Goal: Task Accomplishment & Management: Manage account settings

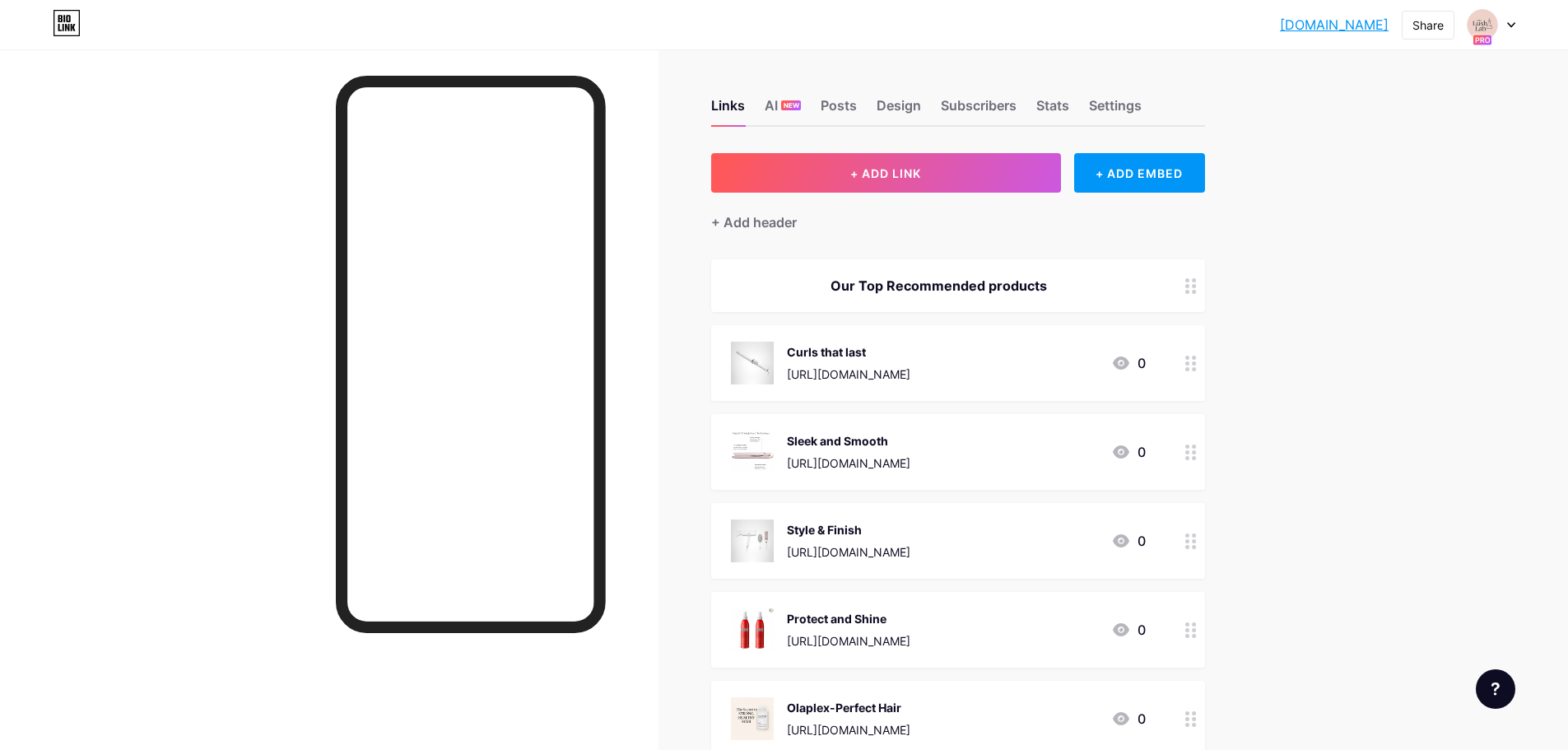
scroll to position [197, 0]
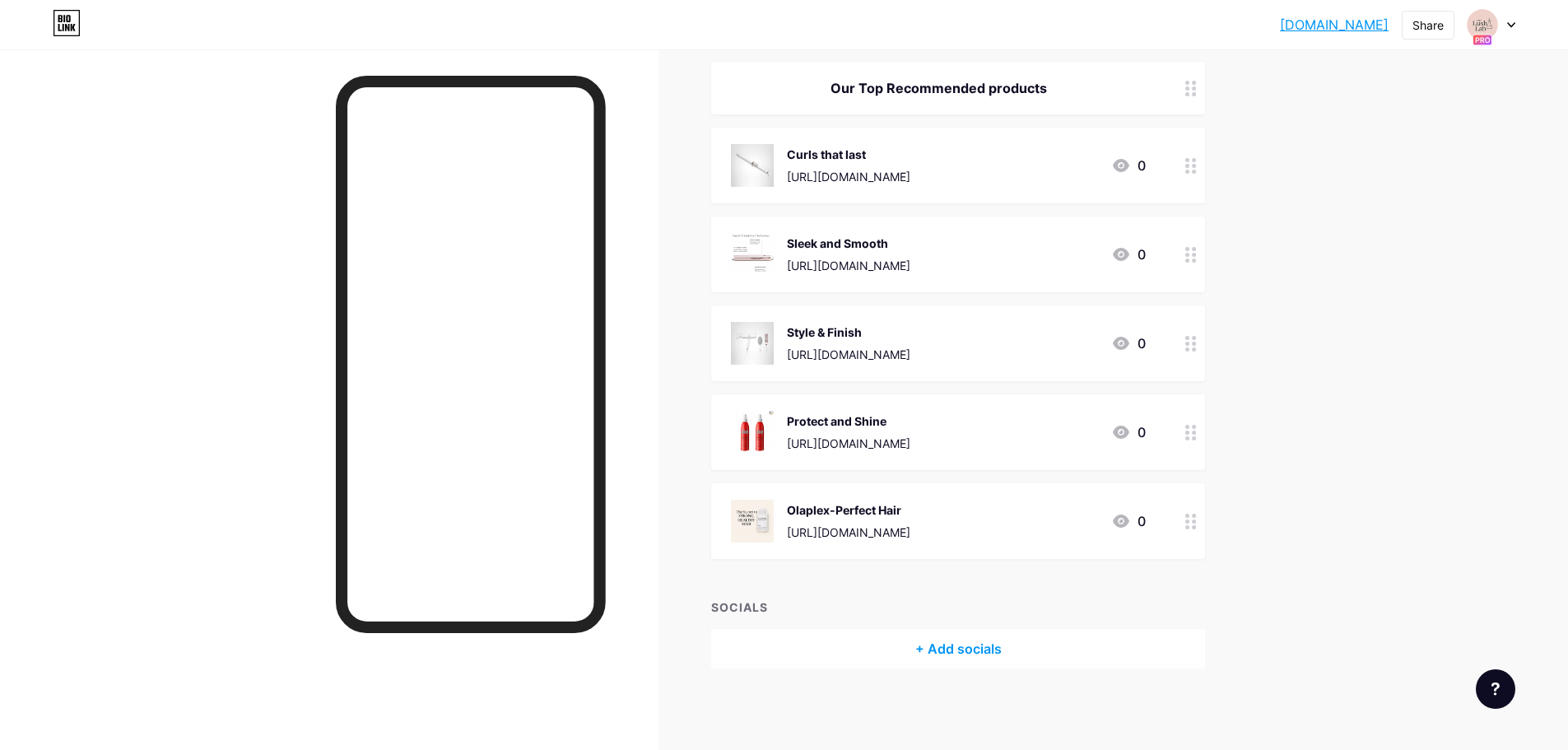
click at [1515, 30] on div "lushlabs.bio.li... lushlabs.bio.link Share Switch accounts TheLushLab bio.link/…" at bounding box center [784, 24] width 1568 height 30
click at [1514, 29] on div at bounding box center [1491, 24] width 48 height 30
click at [1420, 161] on div "[DOMAIN_NAME]/airly" at bounding box center [1419, 160] width 122 height 13
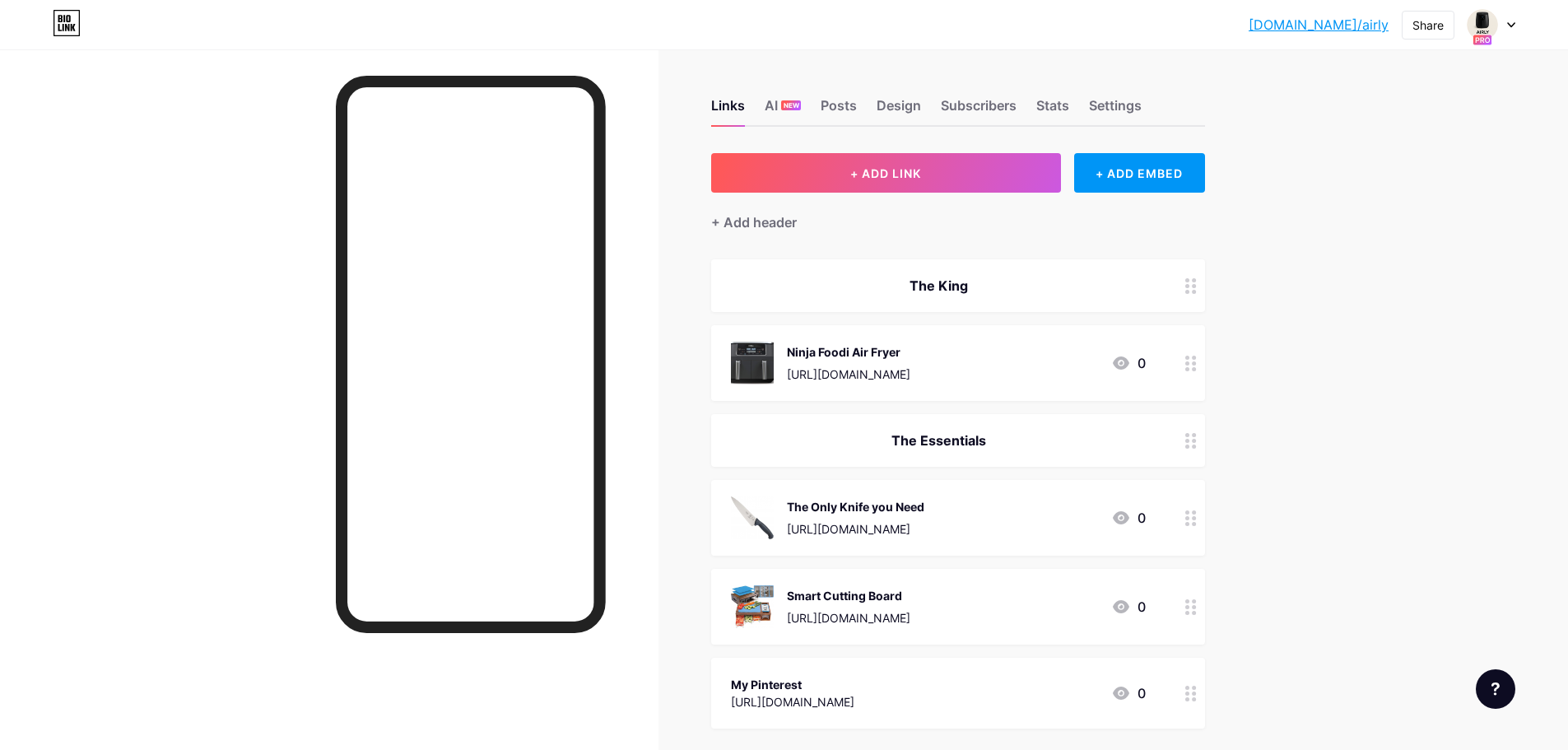
click at [1521, 23] on div "bio.link/airly bio.link/airly Share Switch accounts Airly bio.link/airly TheLus…" at bounding box center [784, 24] width 1568 height 30
click at [1512, 28] on div "bio.link/airly bio.link/airly Share Switch accounts Airly bio.link/airly TheLus…" at bounding box center [784, 24] width 1568 height 30
click at [1512, 28] on div at bounding box center [1491, 24] width 48 height 30
click at [1368, 147] on div "TheLushLab" at bounding box center [1420, 144] width 124 height 13
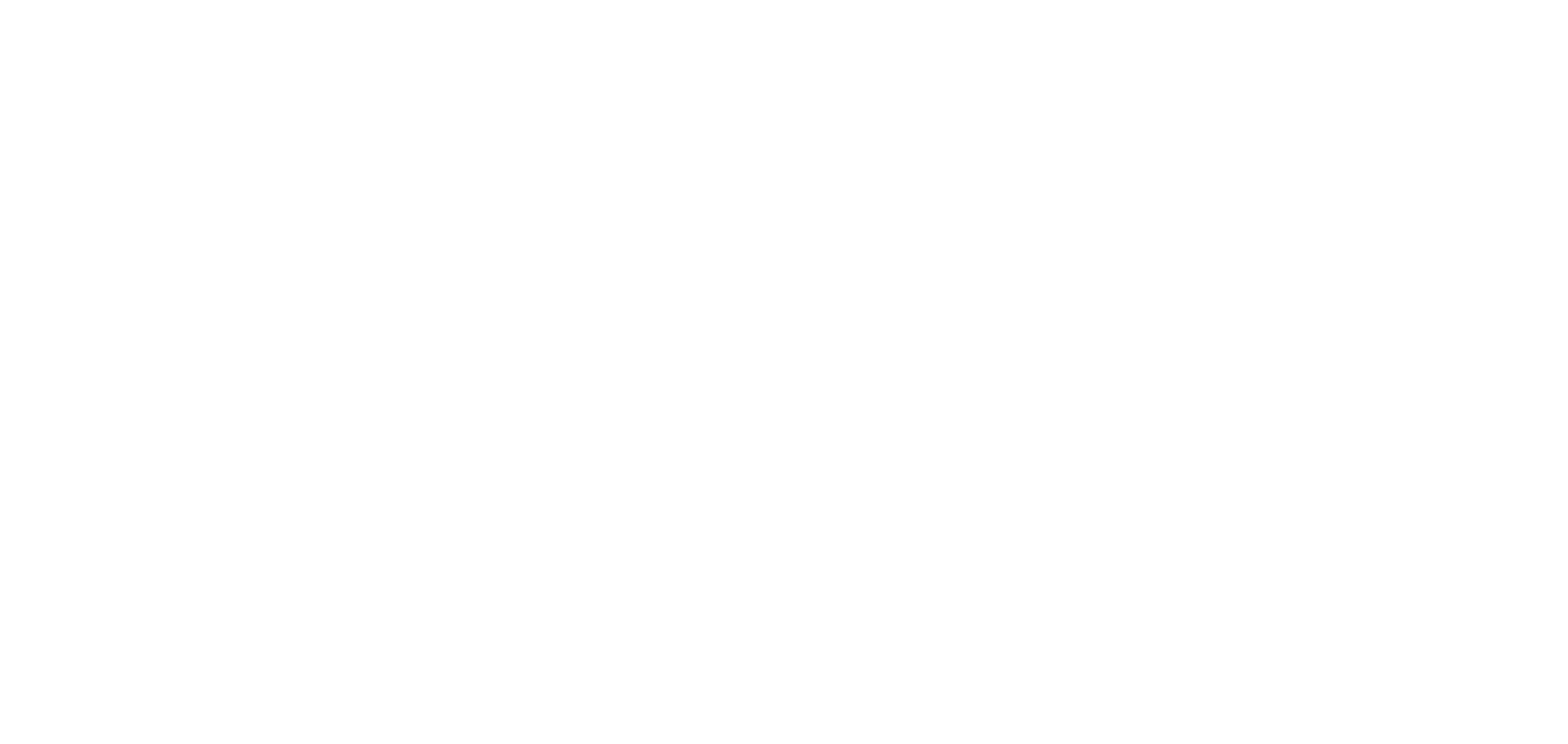
click at [1341, 0] on html at bounding box center [784, 0] width 1568 height 0
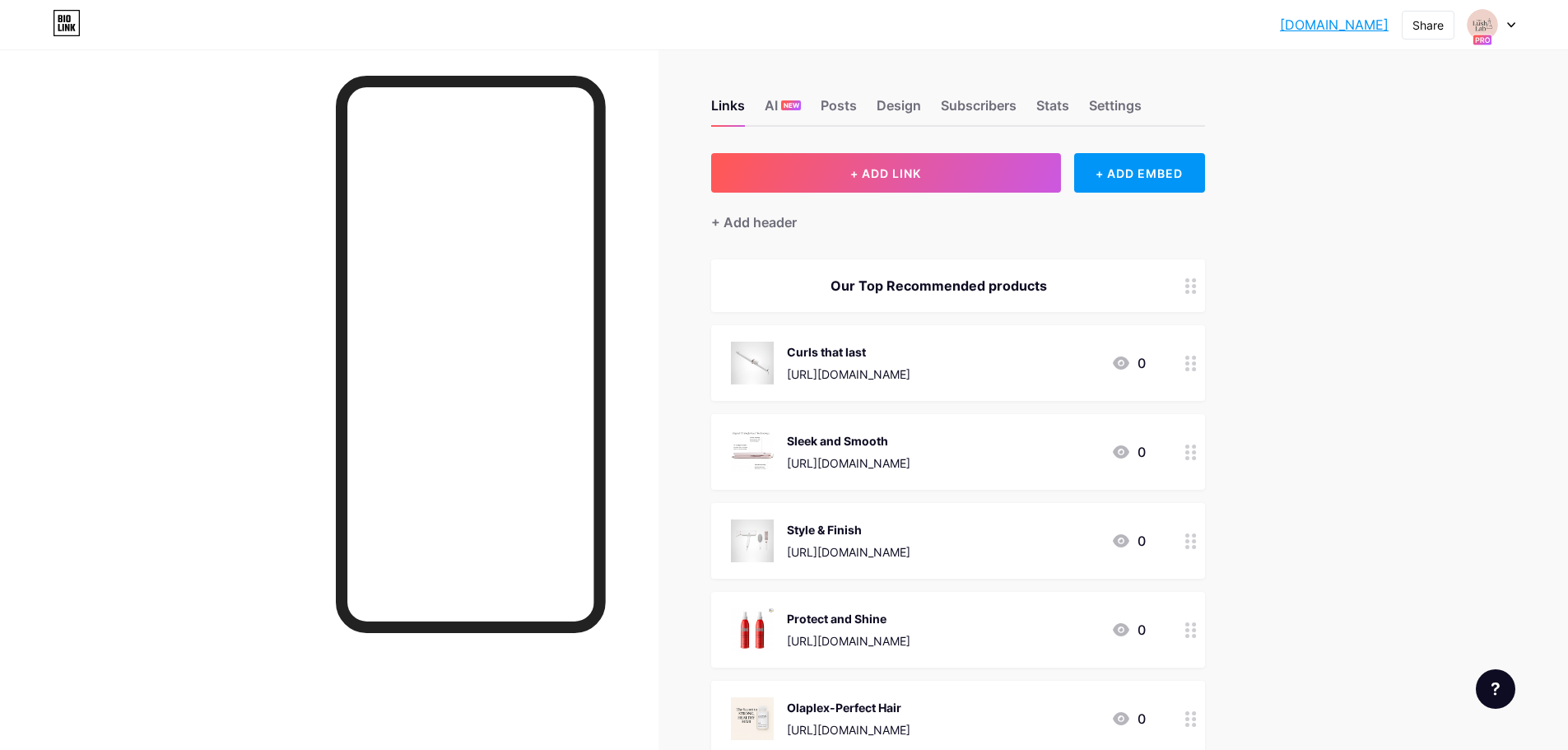
scroll to position [197, 0]
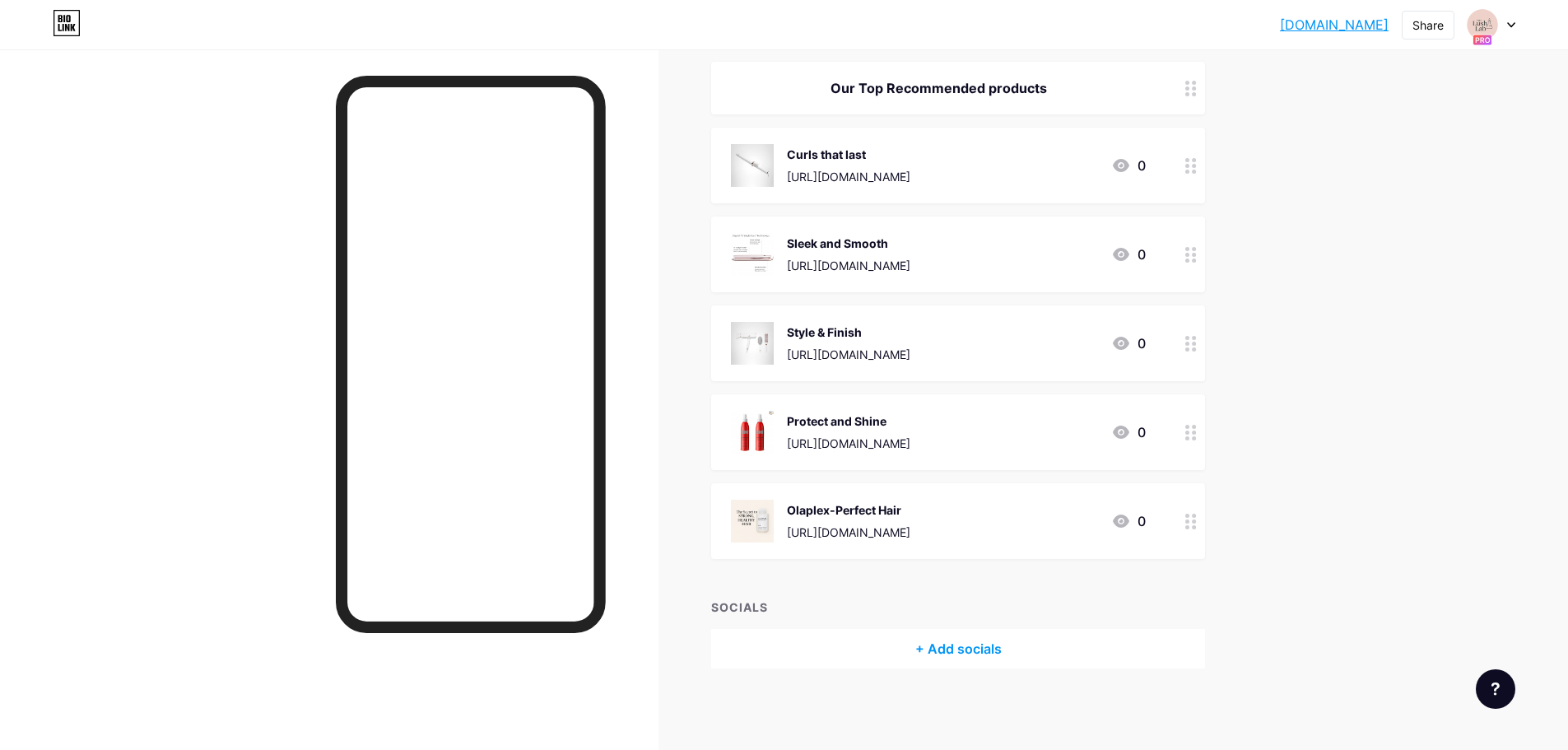
click at [1221, 350] on div "Links AI NEW Posts Design Subscribers Stats Settings + ADD LINK + ADD EMBED + A…" at bounding box center [636, 300] width 1274 height 898
click at [1515, 23] on div "lushlabs.bio.li... lushlabs.bio.link Share Switch accounts TheLushLab bio.link/…" at bounding box center [784, 24] width 1568 height 30
click at [1509, 29] on div at bounding box center [1491, 24] width 48 height 30
click at [1422, 140] on div "Airly" at bounding box center [1419, 144] width 122 height 13
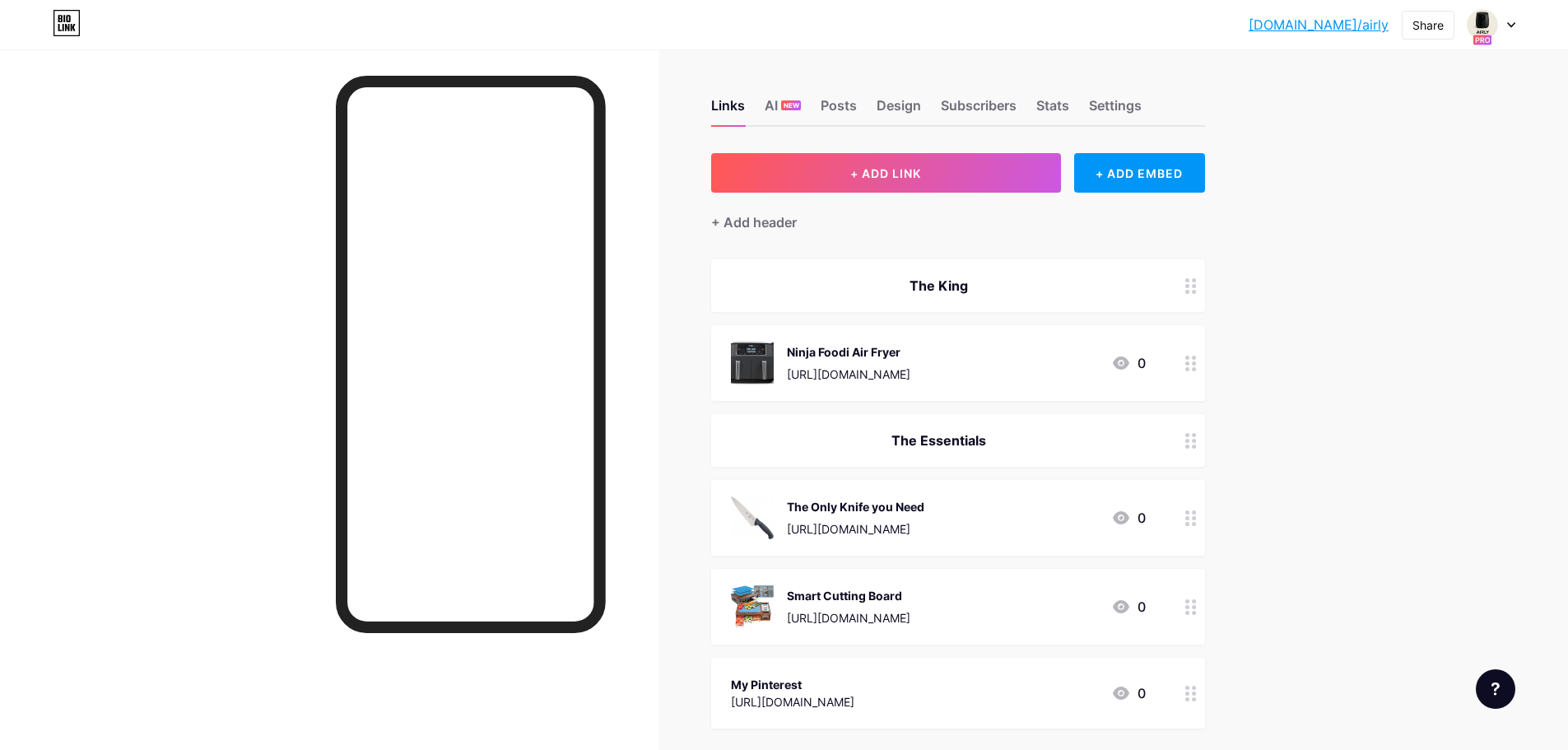
click at [1514, 27] on div "[DOMAIN_NAME]/airly [DOMAIN_NAME]/airly Share Switch accounts Airly [DOMAIN_NAM…" at bounding box center [784, 24] width 1568 height 30
click at [1509, 19] on div at bounding box center [1491, 24] width 48 height 30
click at [1438, 156] on div "[DOMAIN_NAME]/lushlabs" at bounding box center [1420, 160] width 124 height 13
